Goal: Task Accomplishment & Management: Use online tool/utility

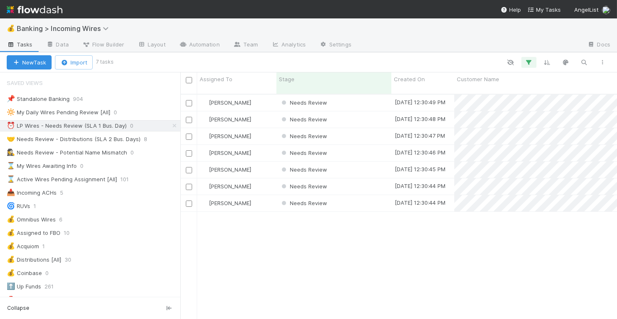
scroll to position [232, 436]
click at [354, 99] on div "Needs Review" at bounding box center [333, 103] width 115 height 16
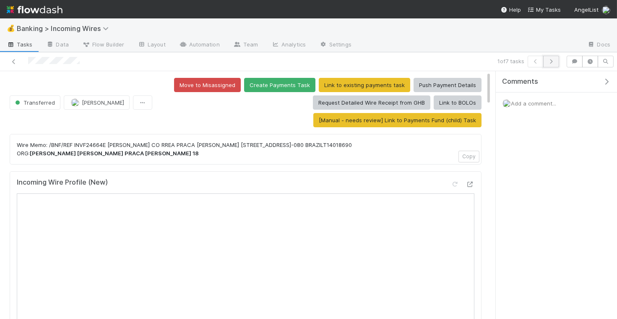
click at [553, 62] on icon "button" at bounding box center [551, 61] width 8 height 5
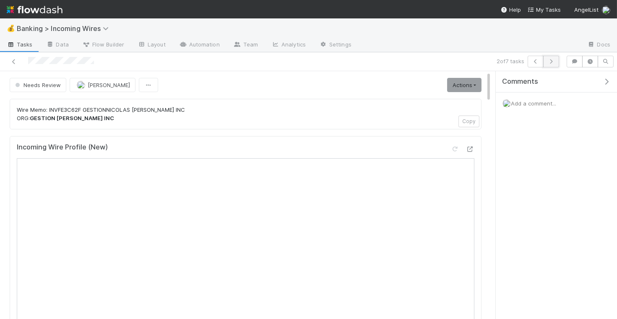
click at [553, 62] on icon "button" at bounding box center [551, 61] width 8 height 5
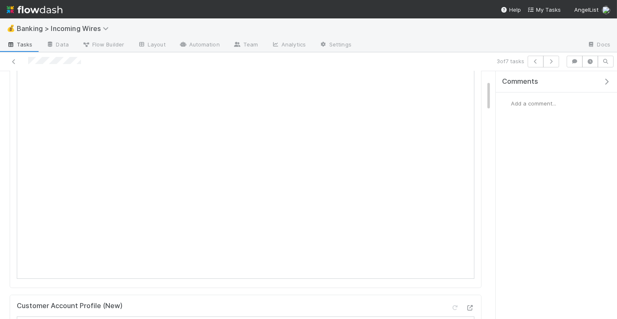
scroll to position [90, 0]
click at [554, 63] on icon "button" at bounding box center [551, 61] width 8 height 5
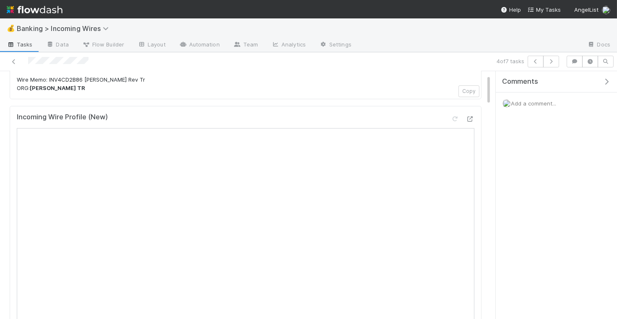
scroll to position [61, 0]
click at [552, 61] on icon "button" at bounding box center [551, 61] width 8 height 5
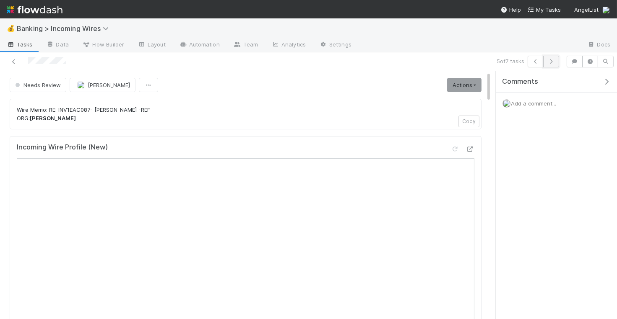
click at [550, 62] on icon "button" at bounding box center [551, 61] width 8 height 5
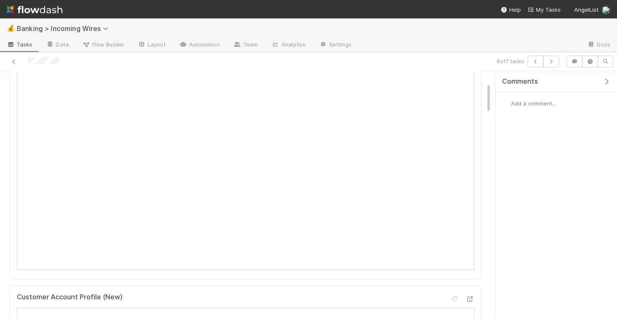
scroll to position [118, 0]
click at [555, 60] on icon "button" at bounding box center [551, 61] width 8 height 5
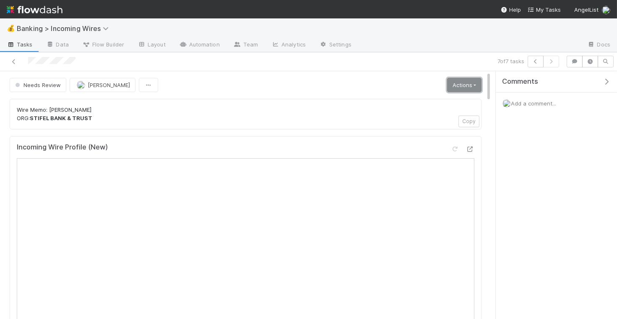
click at [475, 87] on link "Actions" at bounding box center [464, 85] width 34 height 14
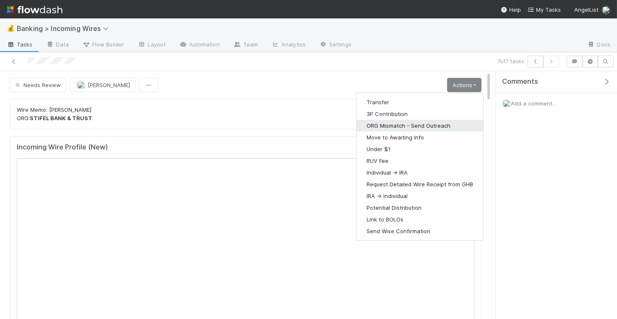
click at [421, 123] on button "ORG Mismatch - Send Outreach" at bounding box center [419, 126] width 127 height 12
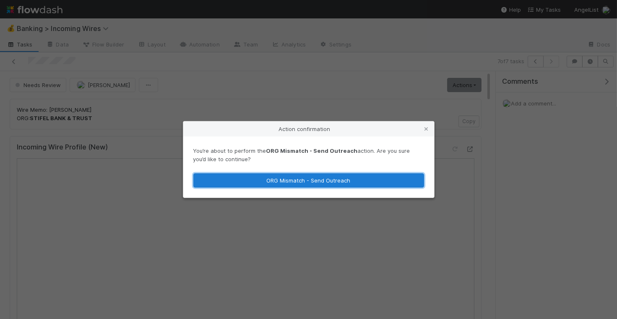
click at [380, 175] on button "ORG Mismatch - Send Outreach" at bounding box center [308, 181] width 231 height 14
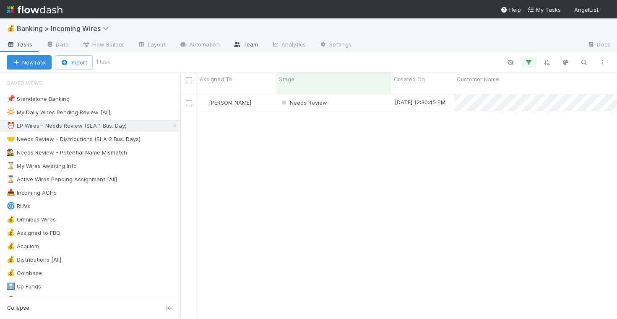
scroll to position [232, 436]
